Goal: Entertainment & Leisure: Browse casually

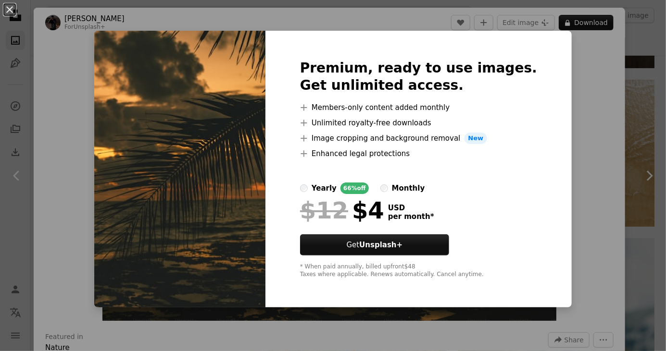
scroll to position [24, 0]
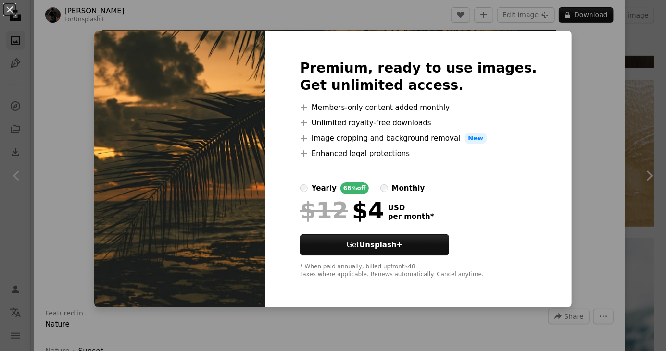
click at [590, 139] on div "An X shape Premium, ready to use images. Get unlimited access. A plus sign Memb…" at bounding box center [333, 175] width 666 height 351
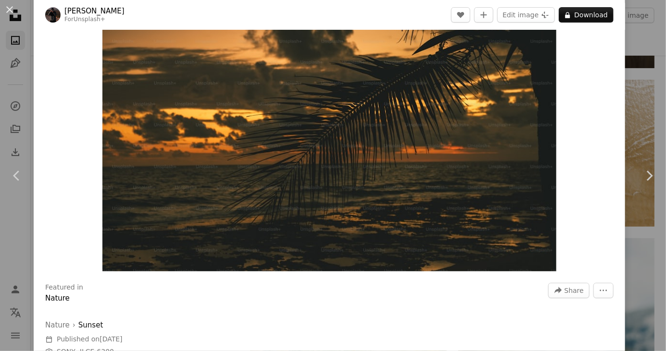
scroll to position [49, 0]
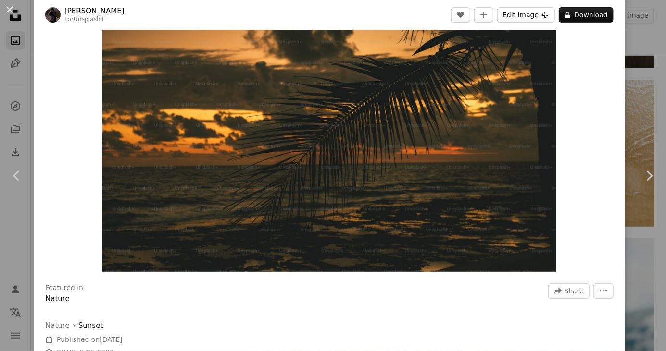
click at [549, 16] on button "Edit image Plus sign for Unsplash+" at bounding box center [526, 14] width 58 height 15
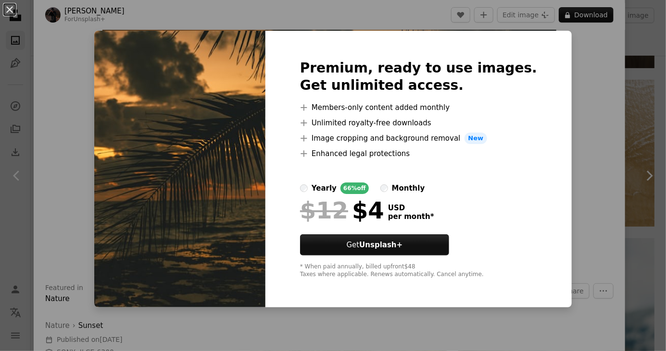
click at [610, 128] on div "An X shape Premium, ready to use images. Get unlimited access. A plus sign Memb…" at bounding box center [333, 175] width 666 height 351
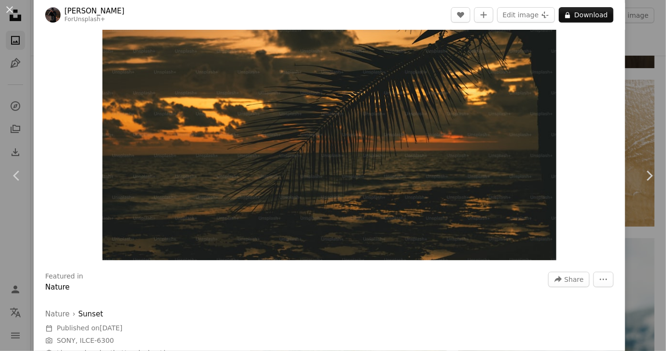
scroll to position [57, 0]
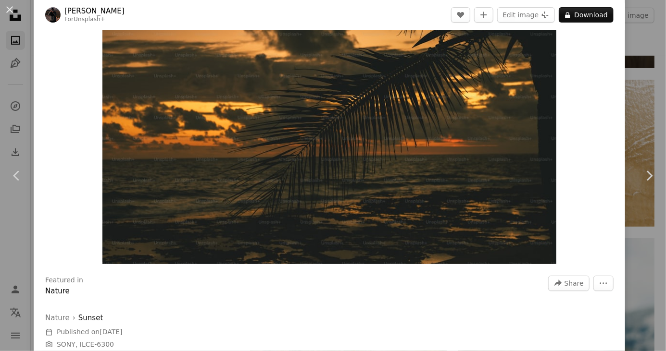
click at [487, 18] on icon "A plus sign" at bounding box center [484, 15] width 8 height 8
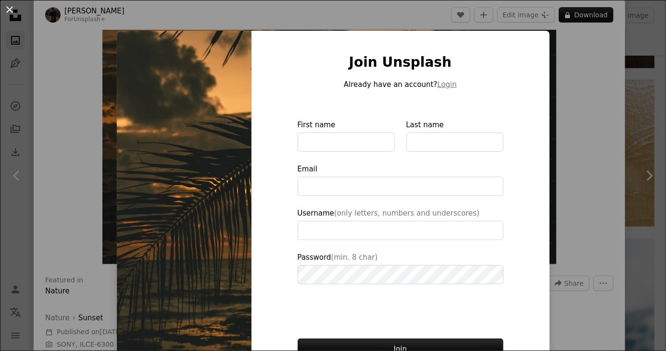
click at [562, 145] on div "An X shape Join Unsplash Already have an account? Login First name Last name Em…" at bounding box center [333, 175] width 666 height 351
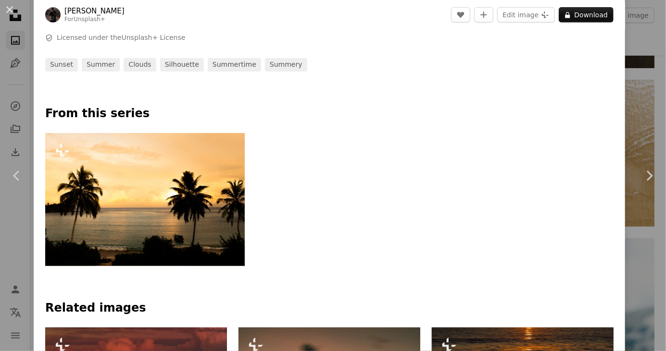
scroll to position [380, 0]
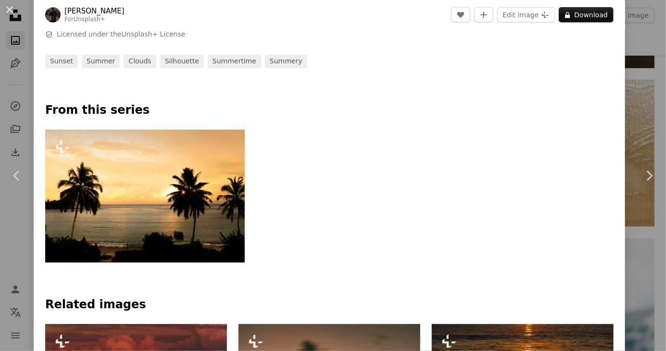
click at [197, 246] on img at bounding box center [144, 196] width 199 height 133
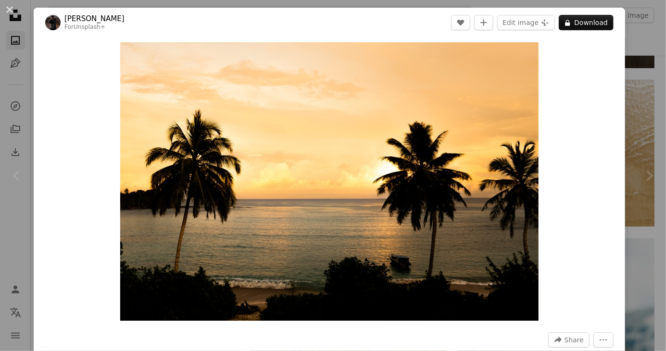
click at [411, 227] on img "Zoom in on this image" at bounding box center [329, 181] width 418 height 279
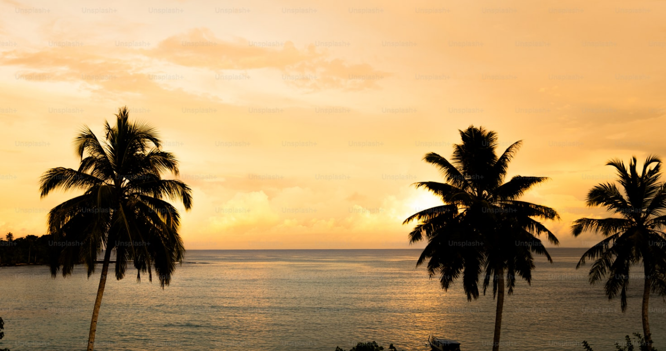
scroll to position [46, 0]
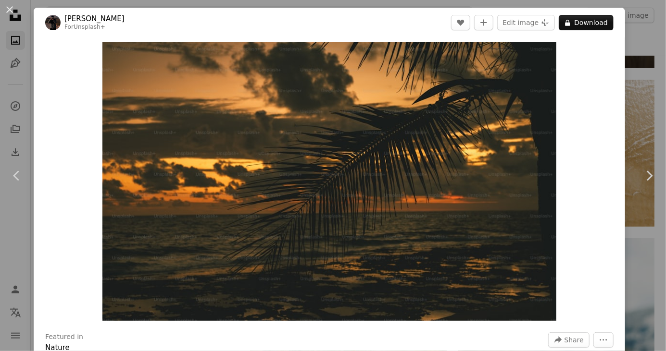
click at [7, 15] on button "An X shape" at bounding box center [10, 10] width 12 height 12
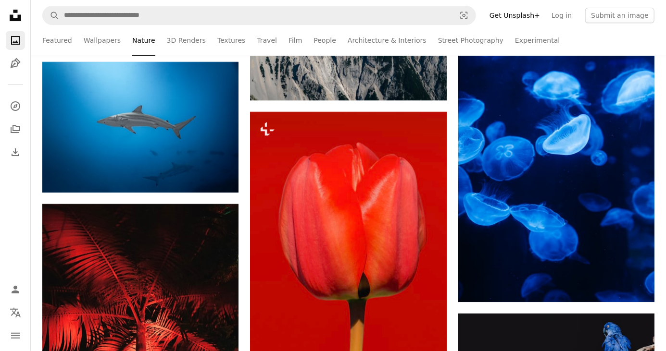
scroll to position [3152, 0]
